Goal: Entertainment & Leisure: Consume media (video, audio)

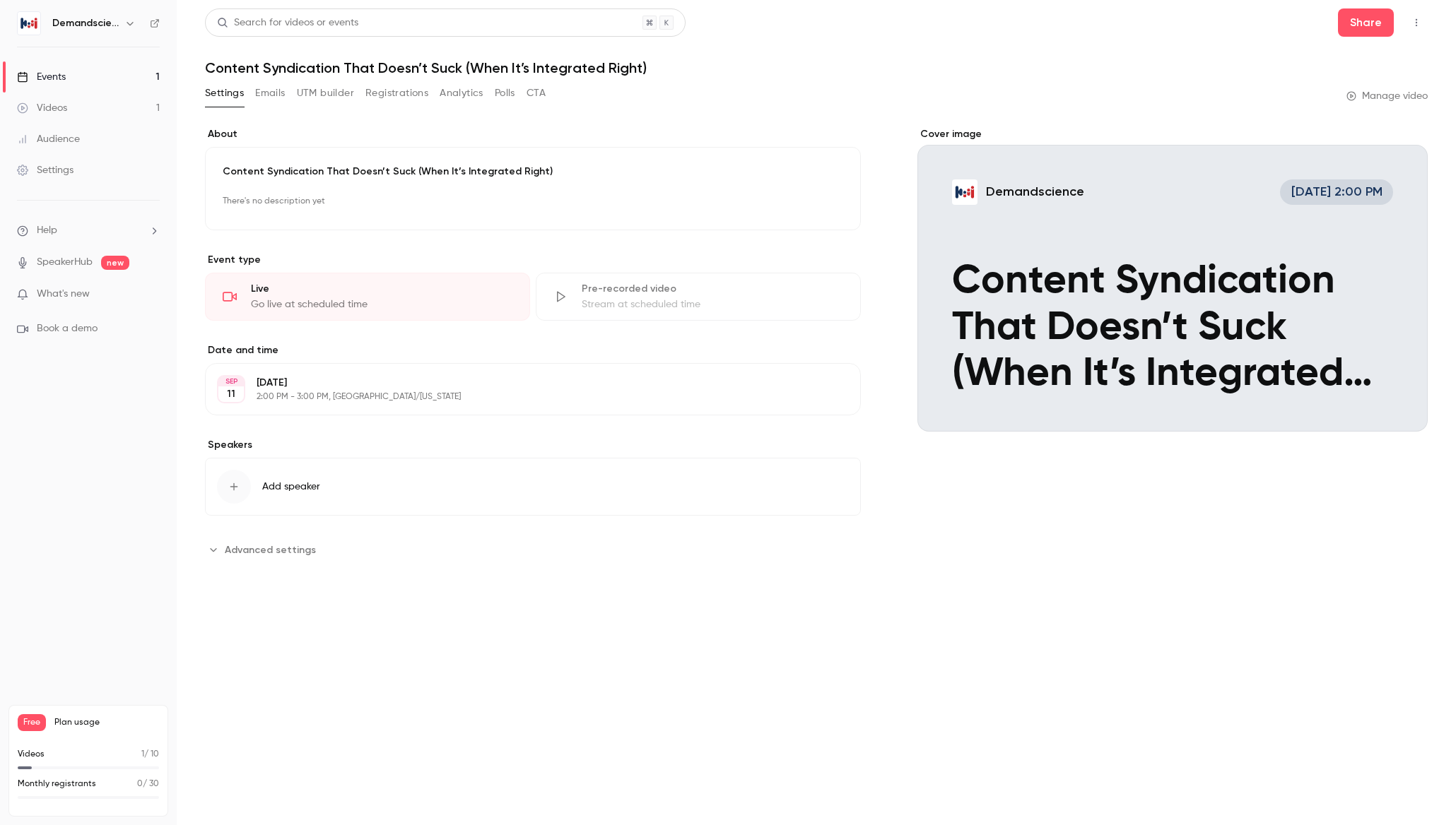
click at [79, 104] on link "Videos 1" at bounding box center [88, 108] width 177 height 31
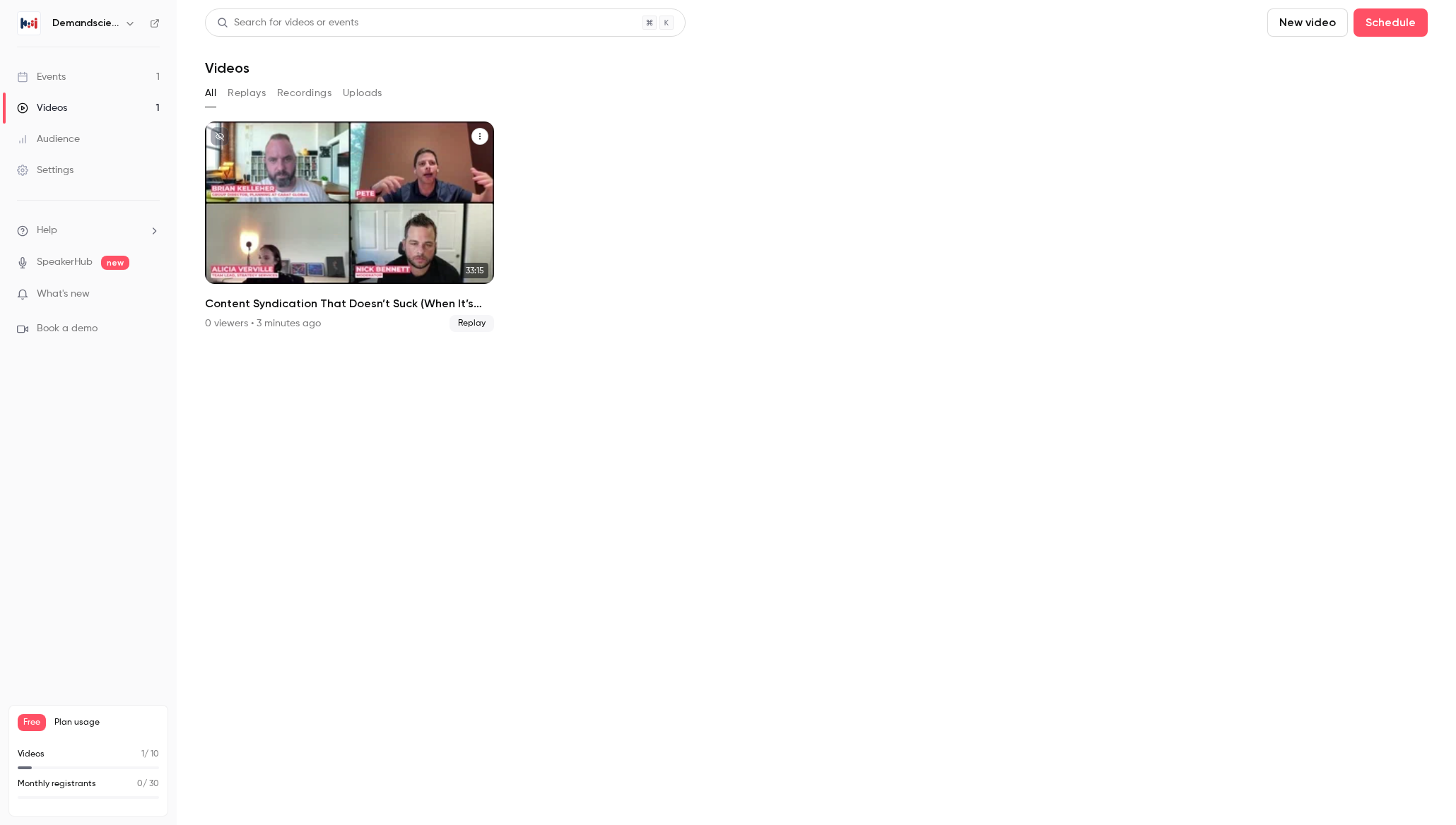
click at [315, 222] on p "Content Syndication That Doesn’t Suck (When It’s Integrated Right)" at bounding box center [349, 224] width 249 height 78
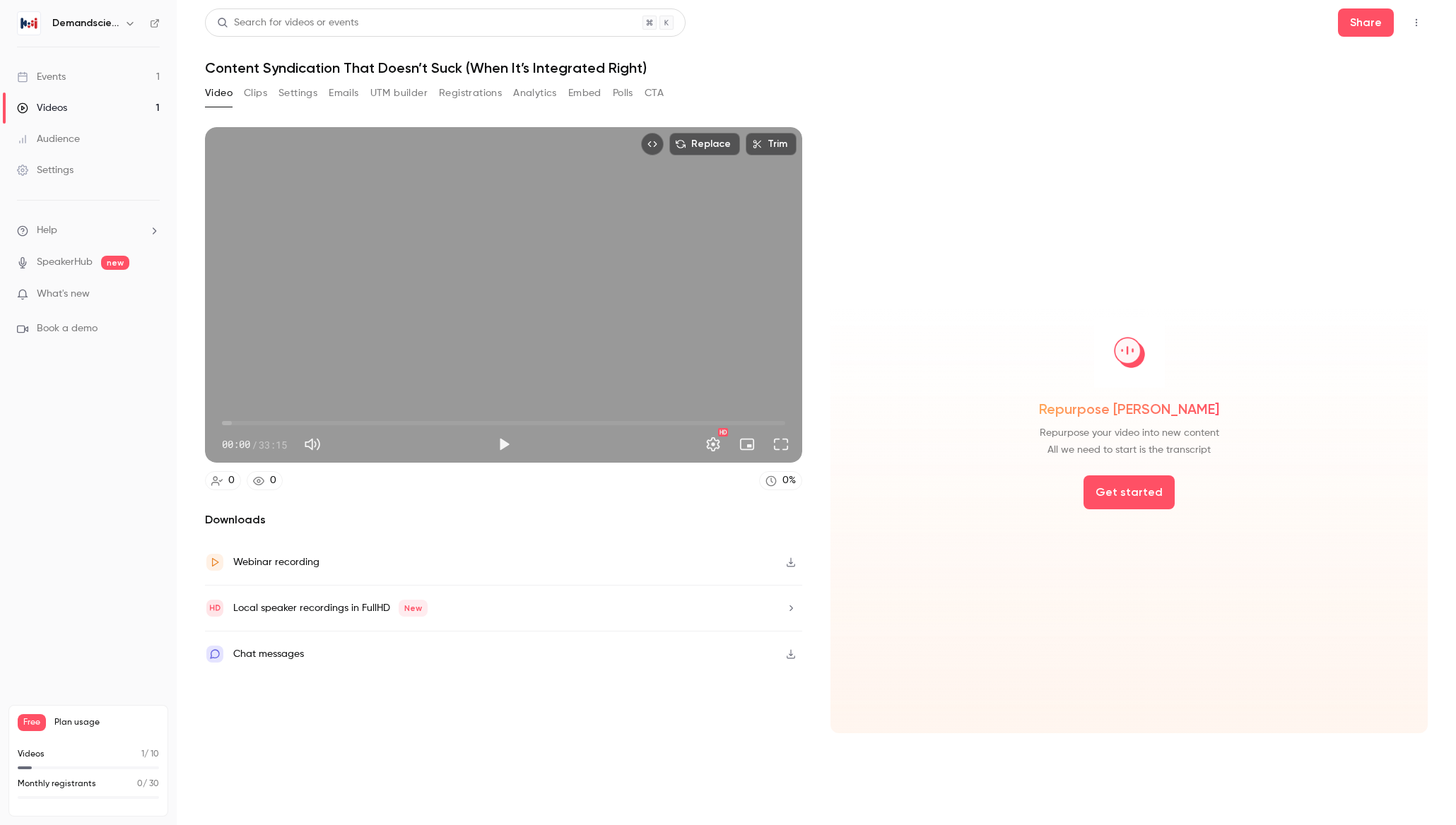
click at [793, 563] on icon "button" at bounding box center [791, 562] width 12 height 10
